Goal: Navigation & Orientation: Find specific page/section

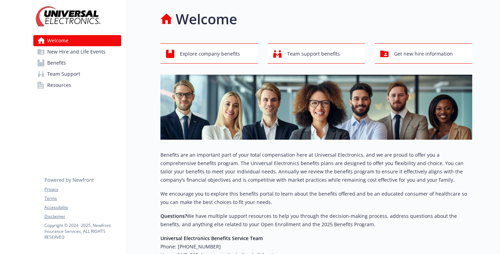
click at [52, 91] on span "Resources" at bounding box center [59, 84] width 24 height 11
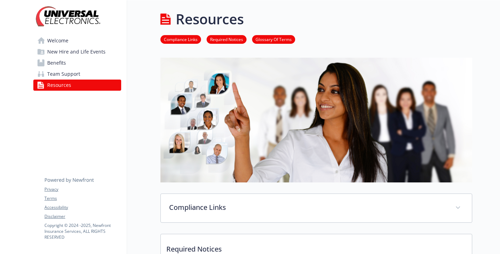
click at [62, 68] on span "Benefits" at bounding box center [56, 62] width 19 height 11
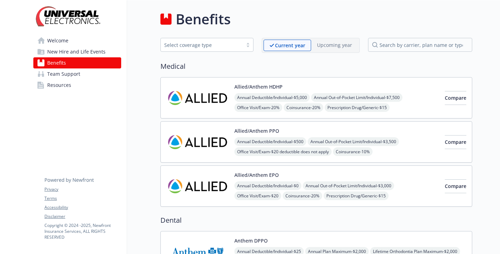
click at [82, 46] on link "Welcome" at bounding box center [77, 40] width 88 height 11
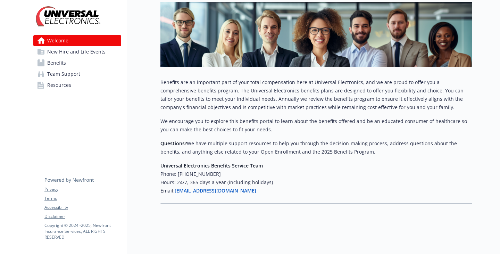
scroll to position [162, 0]
click at [91, 57] on span "New Hire and Life Events" at bounding box center [76, 51] width 58 height 11
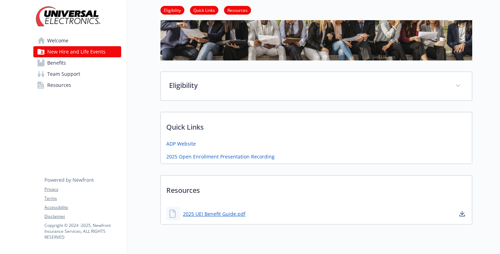
scroll to position [129, 0]
